Goal: Check status: Check status

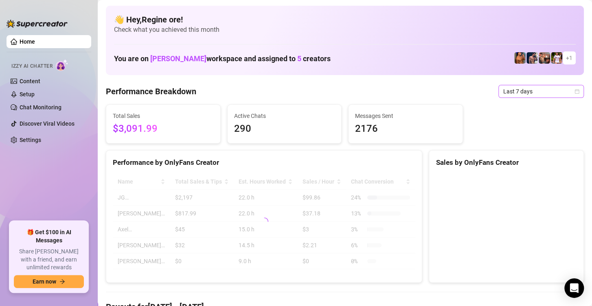
click at [537, 92] on span "Last 7 days" at bounding box center [542, 91] width 76 height 12
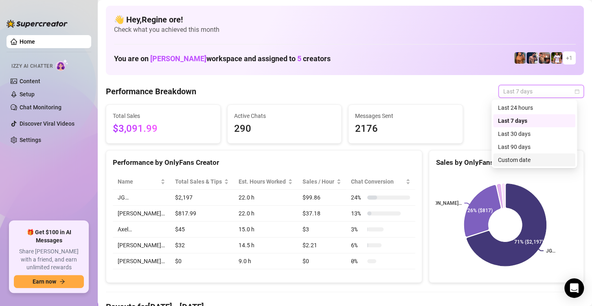
click at [524, 158] on div "Custom date" at bounding box center [534, 159] width 73 height 9
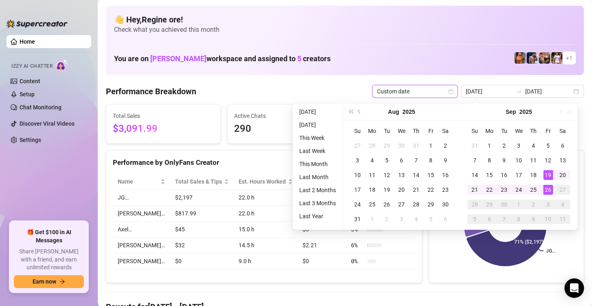
type input "[DATE]"
click at [549, 191] on div "26" at bounding box center [549, 190] width 10 height 10
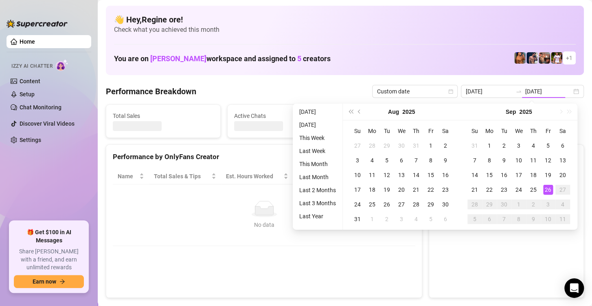
type input "[DATE]"
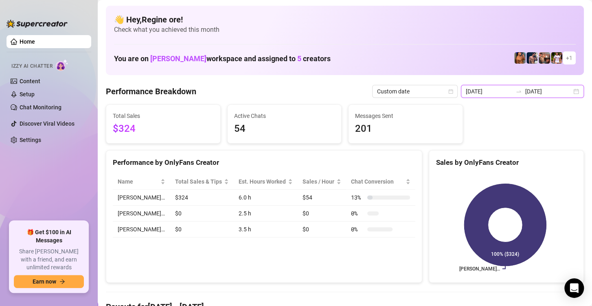
click at [494, 90] on input "[DATE]" at bounding box center [489, 91] width 46 height 9
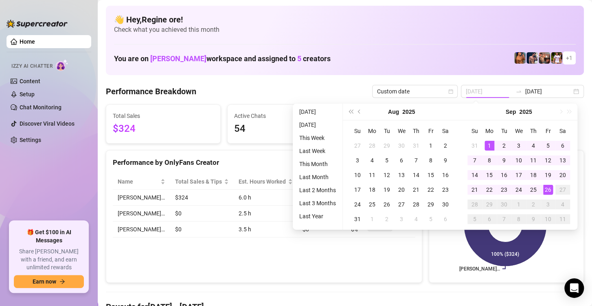
click at [490, 145] on div "1" at bounding box center [490, 146] width 10 height 10
click at [548, 189] on div "26" at bounding box center [549, 190] width 10 height 10
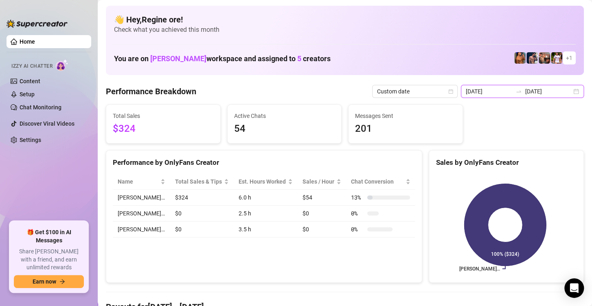
click at [486, 88] on input "[DATE]" at bounding box center [489, 91] width 46 height 9
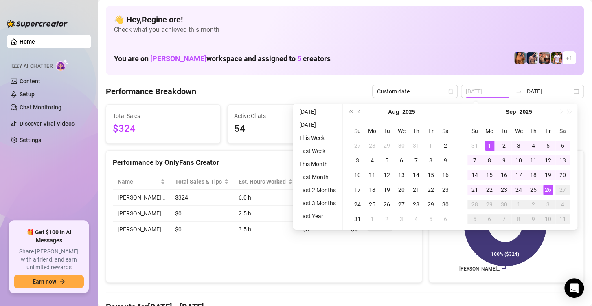
click at [490, 144] on div "1" at bounding box center [490, 146] width 10 height 10
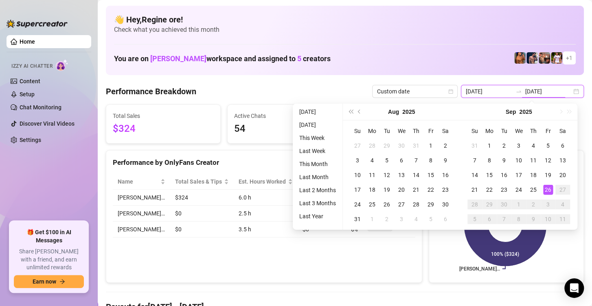
type input "[DATE]"
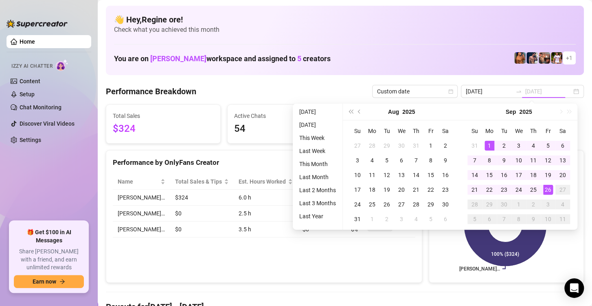
click at [487, 147] on div "1" at bounding box center [490, 146] width 10 height 10
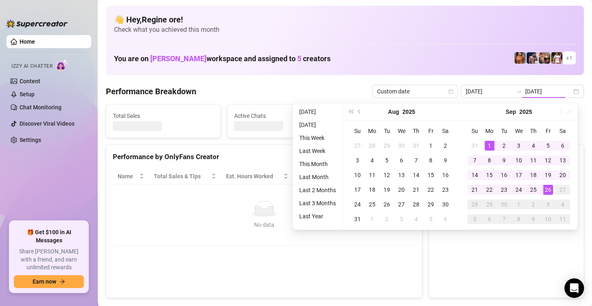
type input "[DATE]"
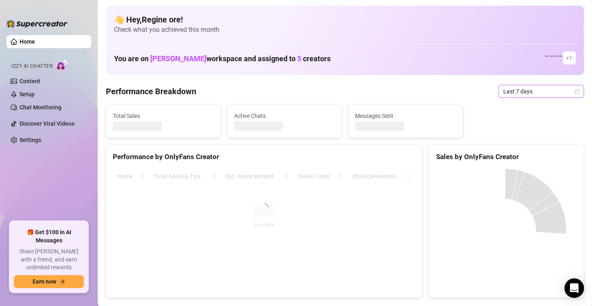
click at [525, 90] on span "Last 7 days" at bounding box center [542, 91] width 76 height 12
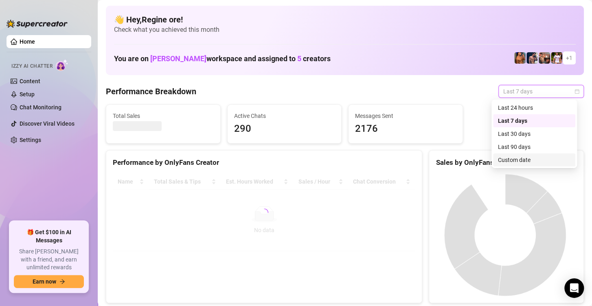
click at [530, 161] on div "Custom date" at bounding box center [534, 159] width 73 height 9
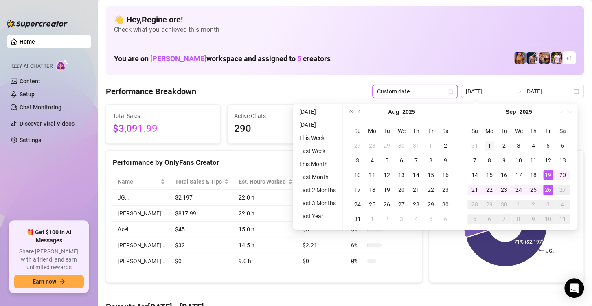
type input "[DATE]"
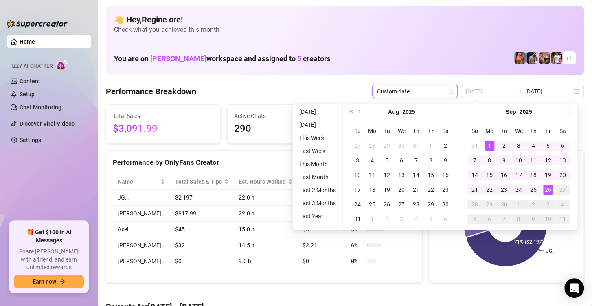
click at [485, 145] on div "1" at bounding box center [490, 146] width 10 height 10
type input "[DATE]"
click at [546, 189] on div "26" at bounding box center [549, 190] width 10 height 10
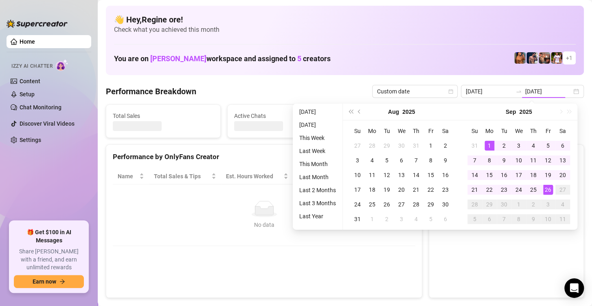
type input "[DATE]"
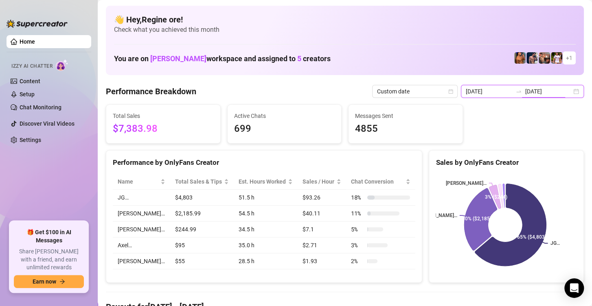
click at [490, 89] on input "[DATE]" at bounding box center [489, 91] width 46 height 9
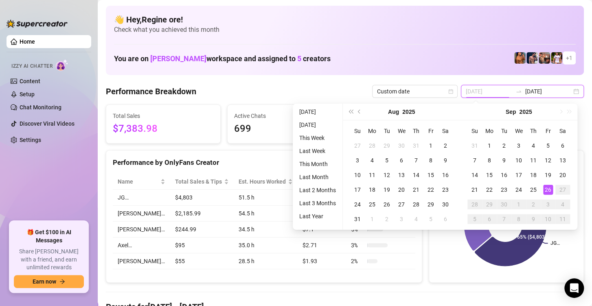
type input "[DATE]"
click at [548, 191] on div "26" at bounding box center [549, 190] width 10 height 10
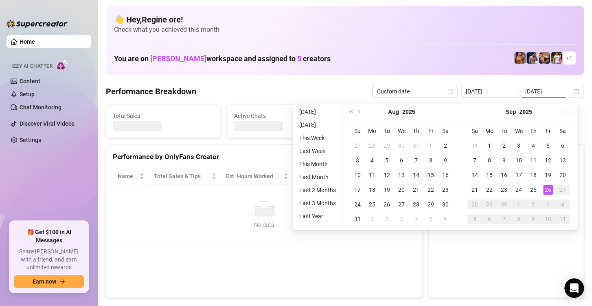
type input "[DATE]"
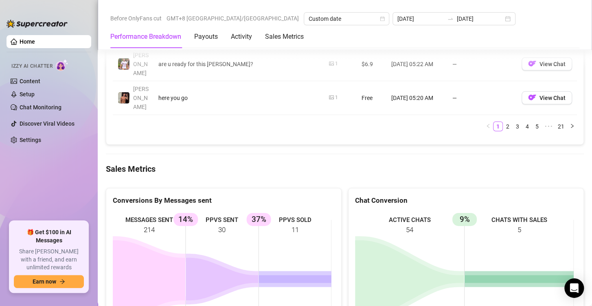
scroll to position [1100, 0]
